Goal: Transaction & Acquisition: Purchase product/service

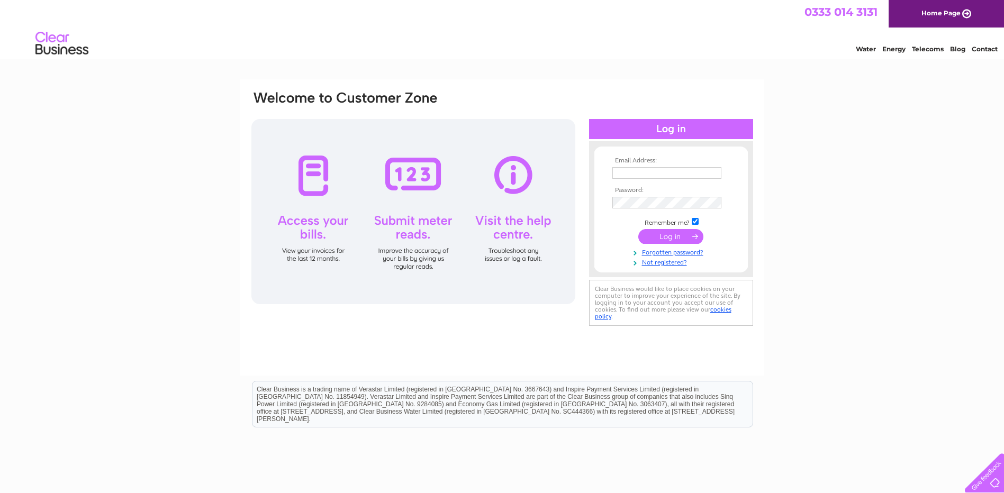
click at [665, 174] on input "text" at bounding box center [666, 173] width 109 height 12
type input "michael@michaeljohnstone.co.uk"
click at [681, 239] on input "submit" at bounding box center [670, 237] width 65 height 15
drag, startPoint x: 640, startPoint y: 175, endPoint x: 643, endPoint y: 168, distance: 7.2
click at [640, 175] on input "michael@michaeljohnstone.co.uk" at bounding box center [666, 173] width 109 height 12
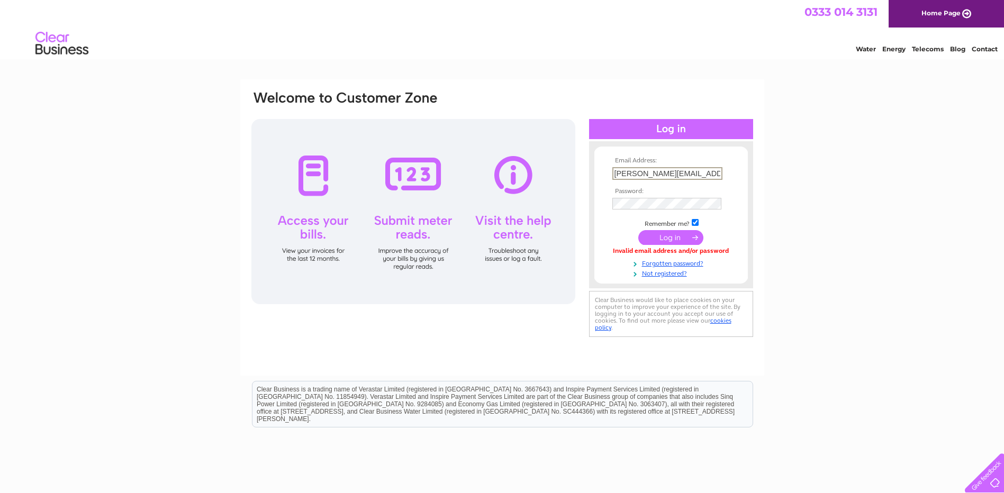
type input "james@michaeljohnstone.co.uk"
click at [638, 230] on input "submit" at bounding box center [670, 237] width 65 height 15
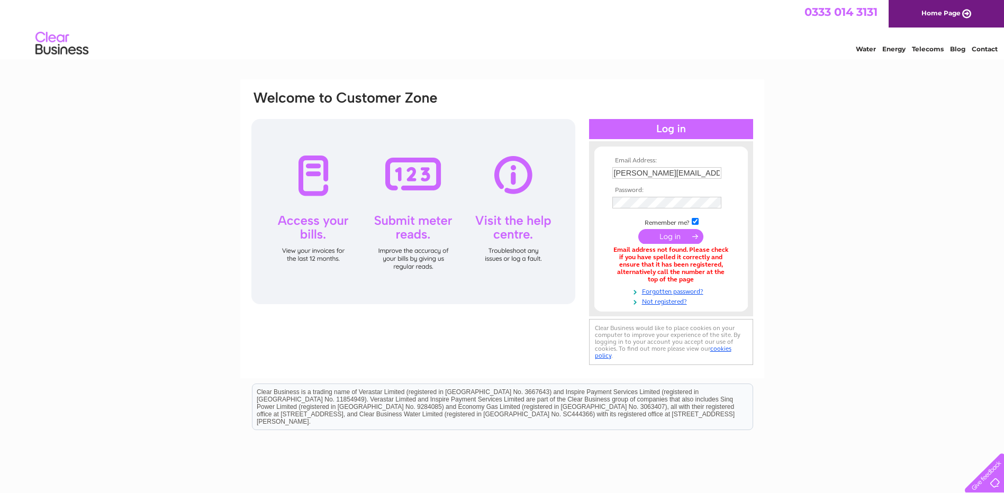
click at [636, 172] on input "james@michaeljohnstone.co.uk" at bounding box center [666, 173] width 109 height 12
type input "michael@michaeljohnstone.co.uk"
click at [638, 230] on input "submit" at bounding box center [670, 237] width 65 height 15
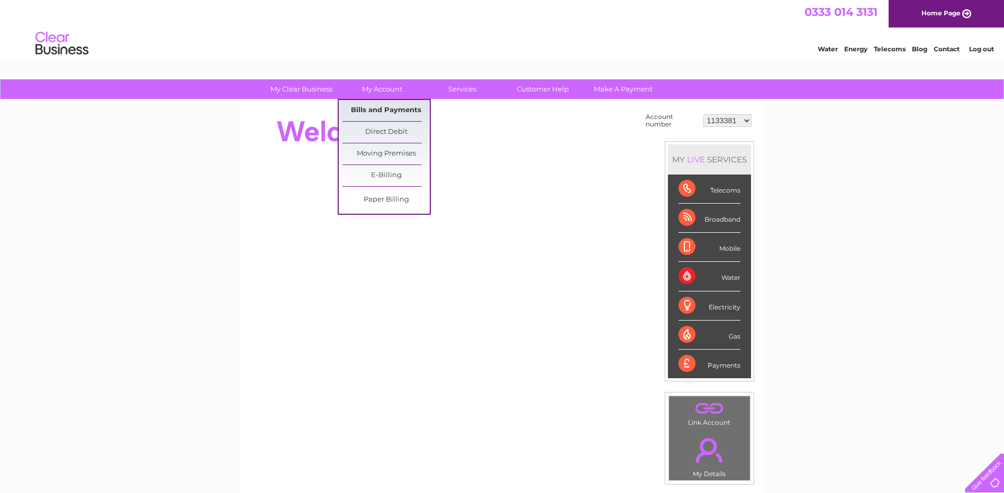
click at [384, 108] on link "Bills and Payments" at bounding box center [385, 110] width 87 height 21
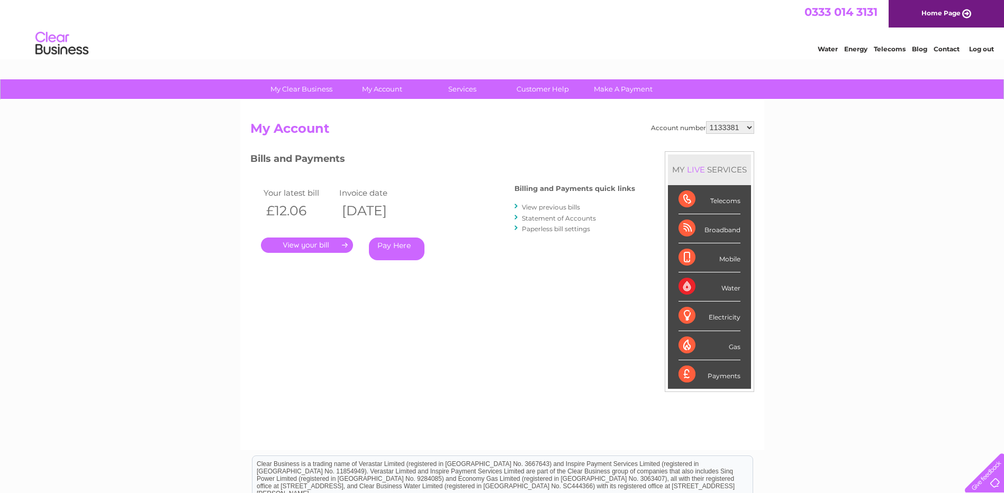
click at [749, 129] on select "1133381 30284752" at bounding box center [730, 127] width 48 height 13
select select "30284752"
click at [706, 121] on select "1133381 30284752" at bounding box center [730, 127] width 48 height 13
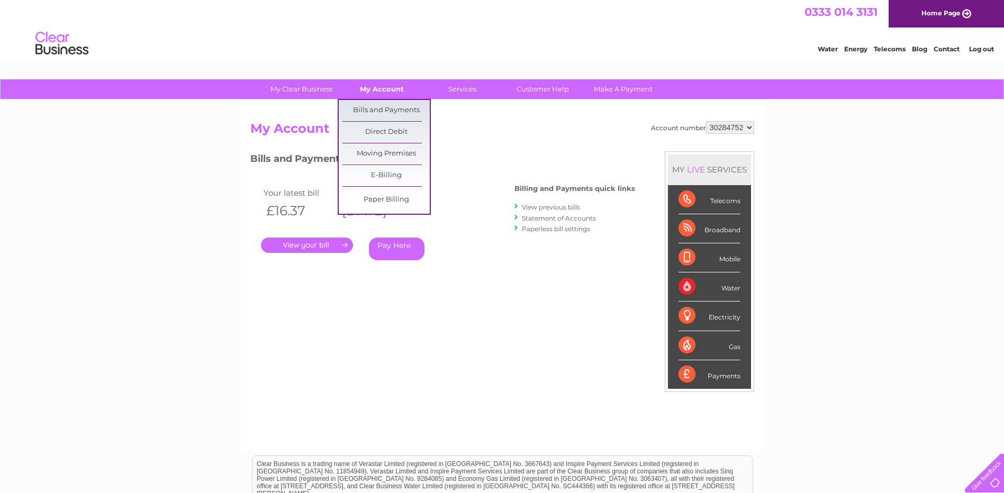
click at [393, 87] on link "My Account" at bounding box center [381, 89] width 87 height 20
click at [397, 109] on link "Bills and Payments" at bounding box center [385, 110] width 87 height 21
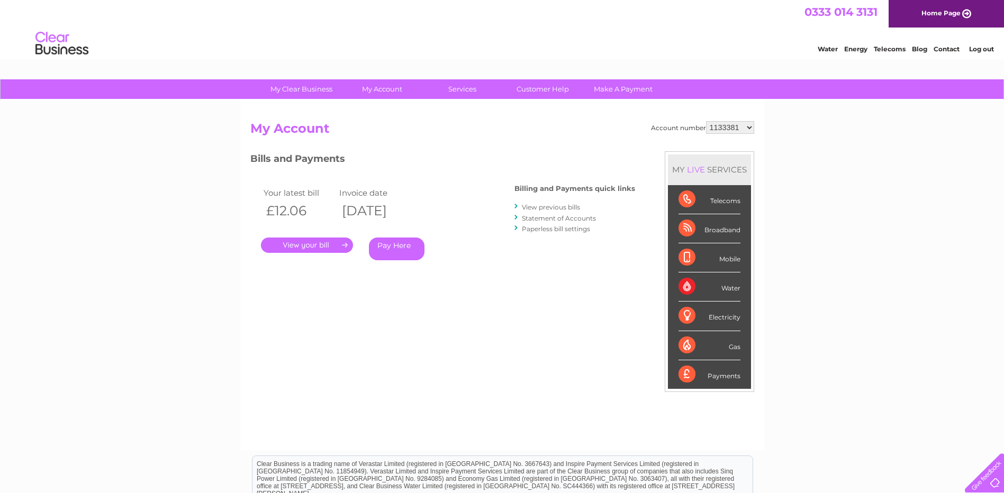
click at [751, 128] on select "1133381 30284752" at bounding box center [730, 127] width 48 height 13
select select "30284752"
click at [706, 121] on select "1133381 30284752" at bounding box center [730, 127] width 48 height 13
click at [920, 206] on div "My Clear Business Login Details My Details My Preferences Link Account My Accou…" at bounding box center [502, 355] width 1004 height 552
click at [333, 247] on link "." at bounding box center [307, 245] width 92 height 15
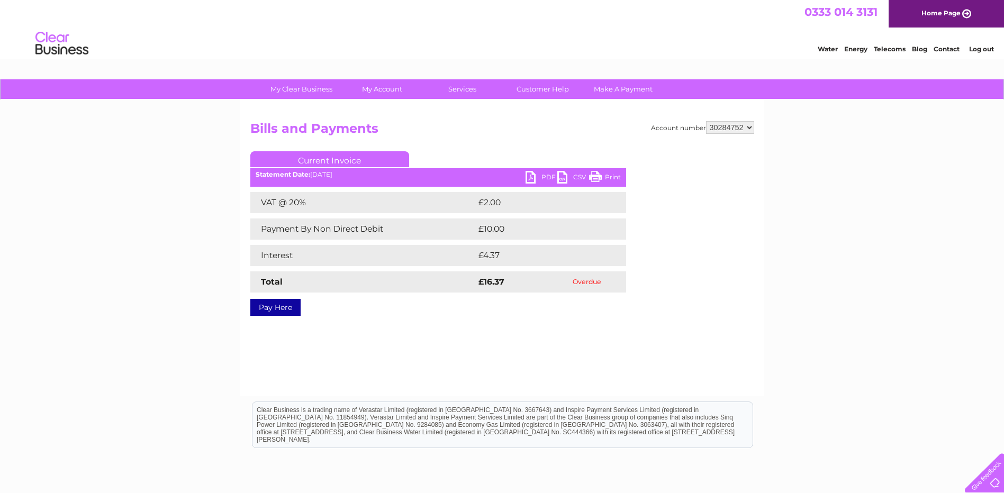
click at [288, 308] on link "Pay Here" at bounding box center [275, 307] width 50 height 17
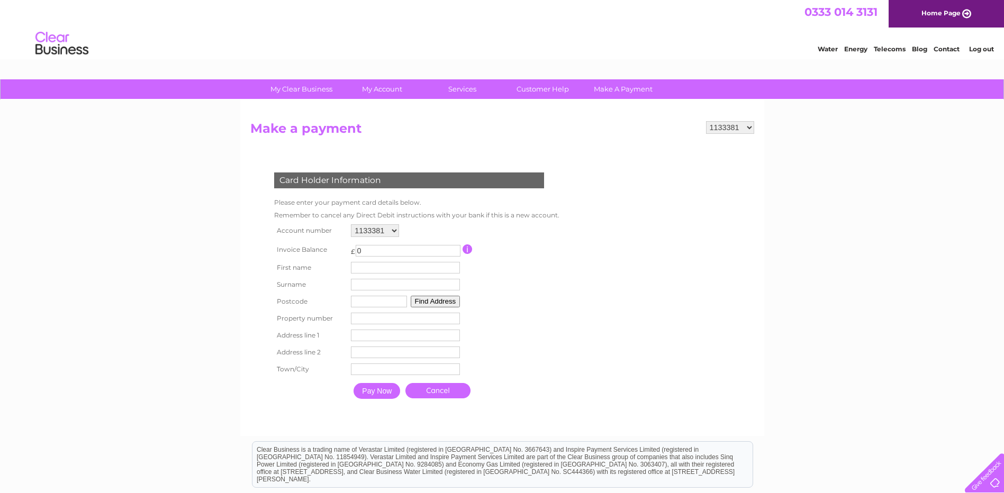
click at [750, 126] on select "1133381 30284752" at bounding box center [730, 127] width 48 height 13
select select "30284752"
click at [706, 121] on select "1133381 30284752" at bounding box center [730, 127] width 48 height 13
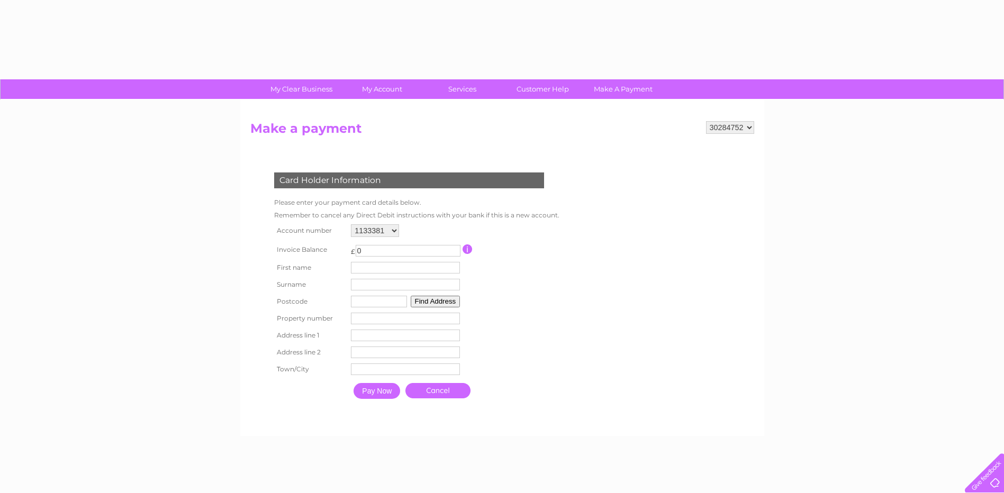
select select "30284752"
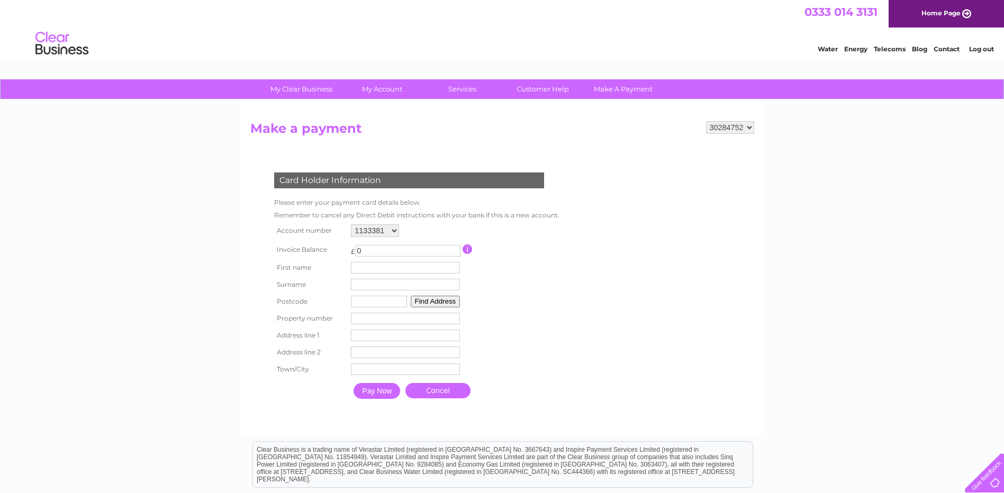
click at [948, 46] on link "Contact" at bounding box center [947, 49] width 26 height 8
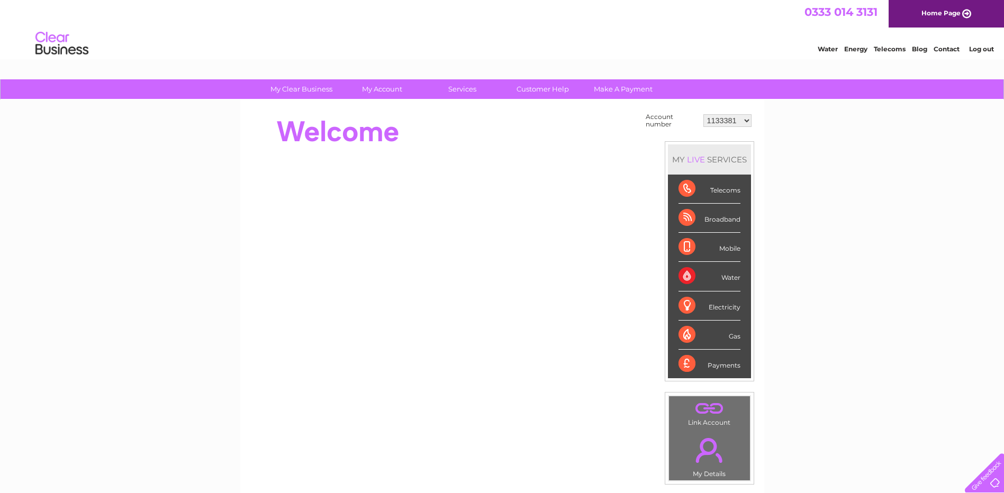
click at [747, 119] on select "1133381 30284752" at bounding box center [727, 120] width 48 height 13
select select "30284752"
click at [703, 114] on select "1133381 30284752" at bounding box center [727, 120] width 48 height 13
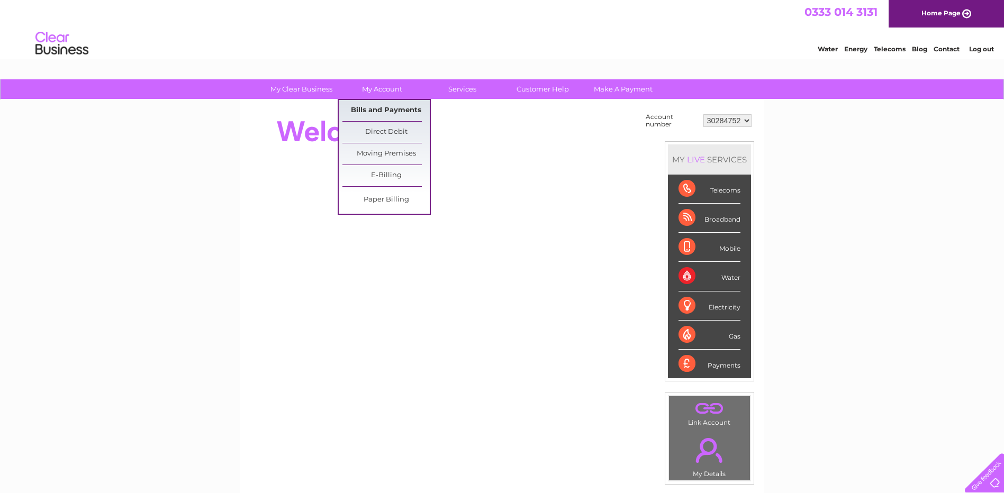
click at [392, 110] on link "Bills and Payments" at bounding box center [385, 110] width 87 height 21
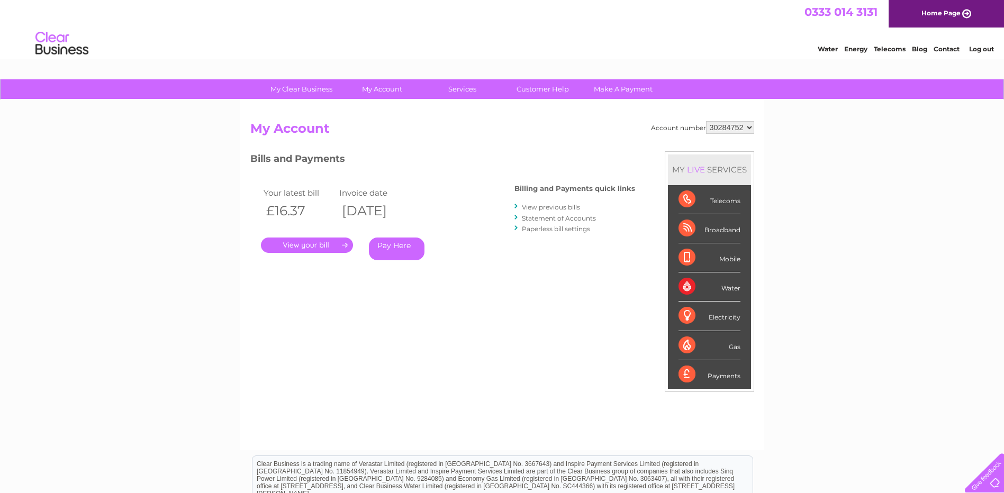
click at [334, 245] on link "." at bounding box center [307, 245] width 92 height 15
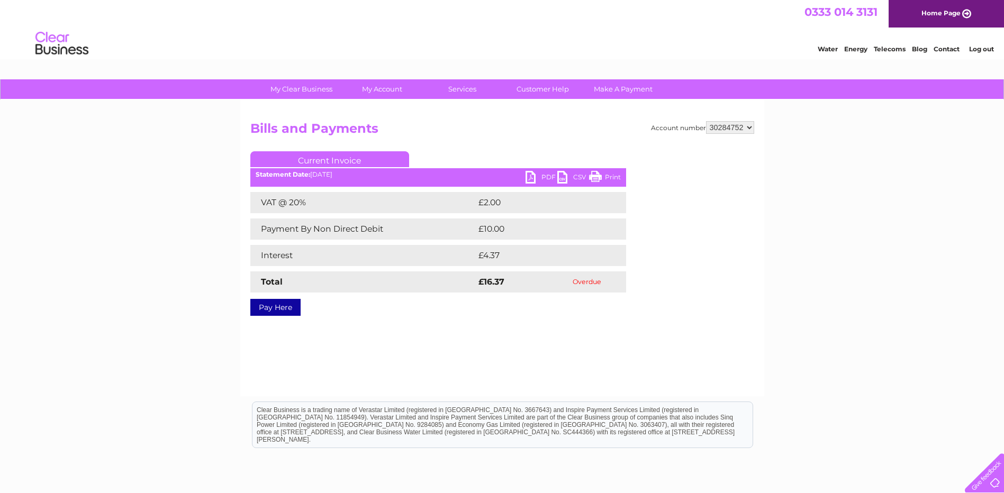
click at [537, 176] on link "PDF" at bounding box center [542, 178] width 32 height 15
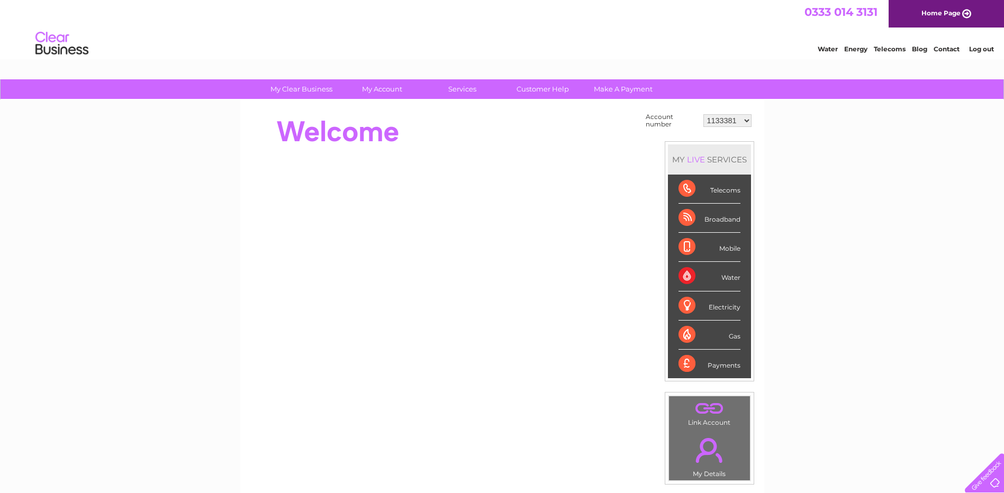
click at [746, 120] on select "1133381 30284752" at bounding box center [727, 120] width 48 height 13
select select "30284752"
click at [703, 114] on select "1133381 30284752" at bounding box center [727, 120] width 48 height 13
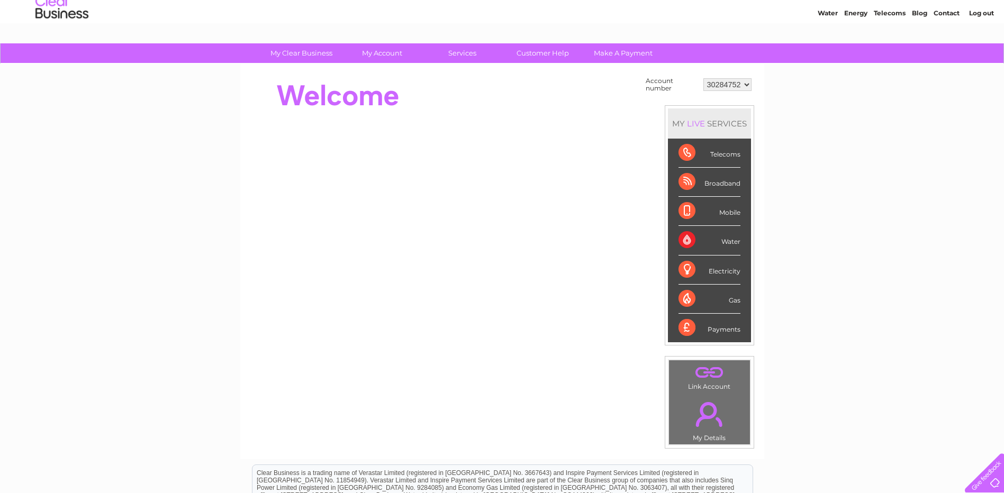
scroll to position [53, 0]
